Goal: Information Seeking & Learning: Check status

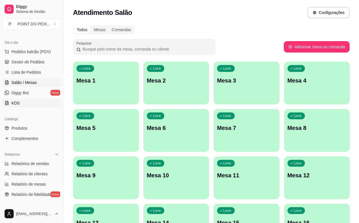
scroll to position [71, 0]
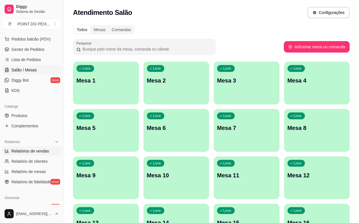
click at [32, 150] on span "Relatórios de vendas" at bounding box center [30, 151] width 38 height 6
select select "ALL"
select select "0"
